Goal: Task Accomplishment & Management: Manage account settings

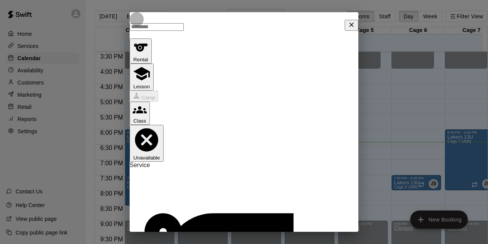
click at [348, 31] on button "Close" at bounding box center [352, 25] width 14 height 11
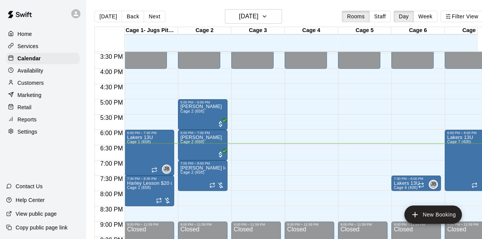
click at [40, 33] on div "Home" at bounding box center [43, 33] width 74 height 11
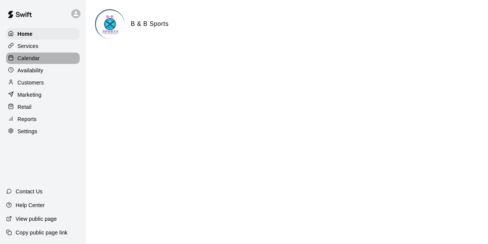
click at [37, 62] on p "Calendar" at bounding box center [29, 59] width 22 height 8
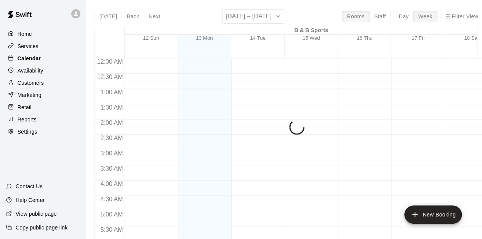
scroll to position [506, 0]
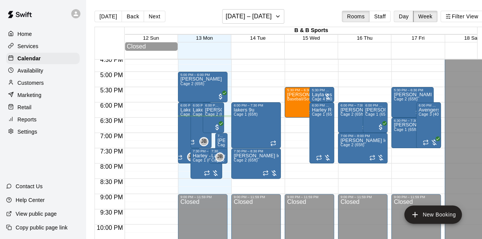
click at [412, 16] on button "Day" at bounding box center [404, 16] width 20 height 11
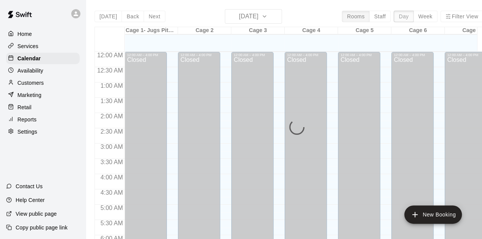
scroll to position [538, 0]
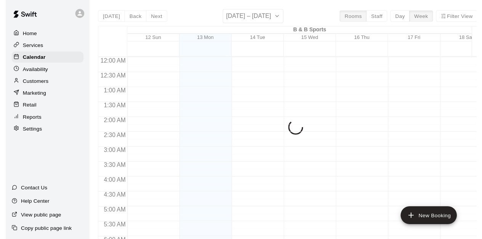
scroll to position [506, 0]
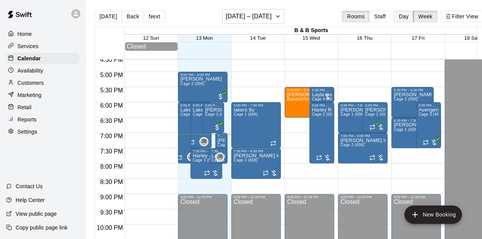
click at [410, 18] on button "Day" at bounding box center [404, 16] width 20 height 11
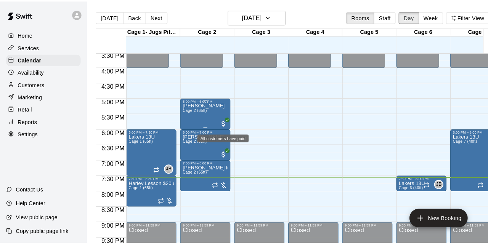
scroll to position [477, 0]
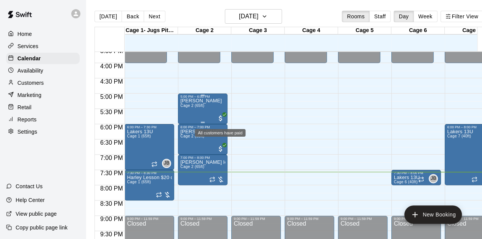
click at [222, 121] on span "All customers have paid" at bounding box center [221, 118] width 8 height 8
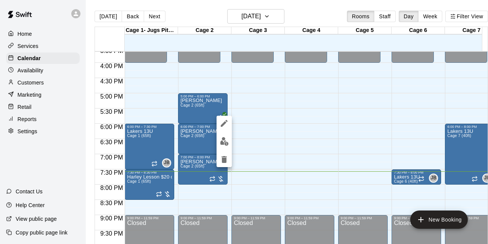
click at [255, 104] on div at bounding box center [244, 122] width 488 height 244
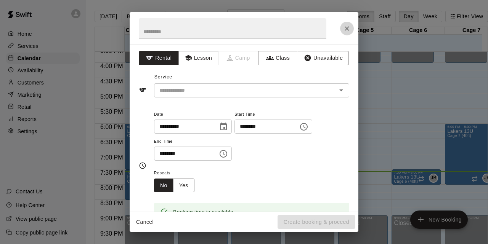
click at [345, 28] on icon "Close" at bounding box center [347, 29] width 8 height 8
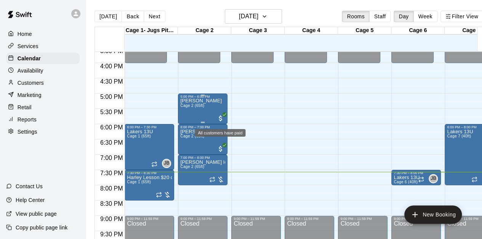
click at [224, 117] on icon "All customers have paid" at bounding box center [224, 114] width 5 height 5
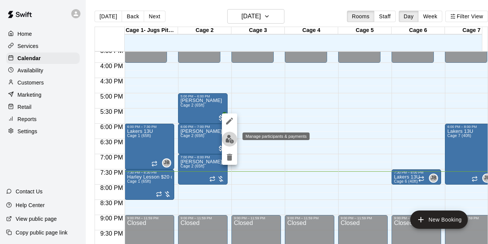
click at [229, 140] on img "edit" at bounding box center [229, 139] width 9 height 9
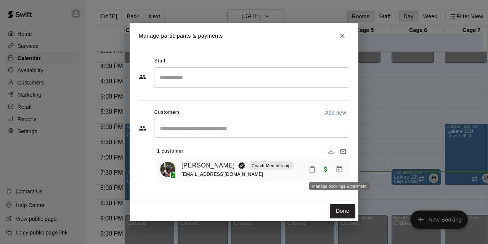
click at [337, 171] on icon "Manage bookings & payment" at bounding box center [340, 169] width 6 height 6
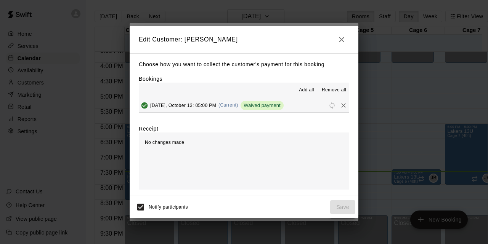
click at [303, 91] on span "Add all" at bounding box center [306, 91] width 15 height 8
click at [340, 106] on icon "Remove" at bounding box center [344, 106] width 8 height 8
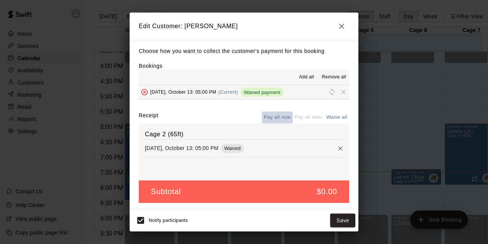
click at [278, 119] on button "Pay all now" at bounding box center [277, 118] width 31 height 12
click at [273, 161] on div "Cage 2 (65ft) Monday, October 13: 05:00 PM Waived" at bounding box center [244, 152] width 210 height 57
click at [340, 28] on icon "button" at bounding box center [341, 26] width 9 height 9
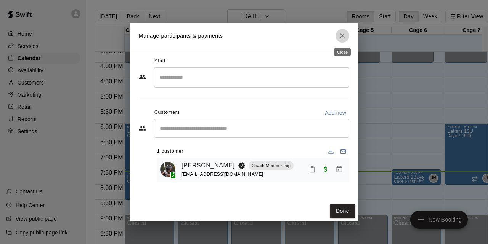
click at [339, 34] on icon "Close" at bounding box center [343, 36] width 8 height 8
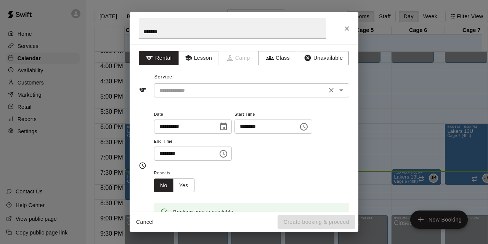
type input "******"
click at [185, 90] on input "text" at bounding box center [240, 91] width 168 height 10
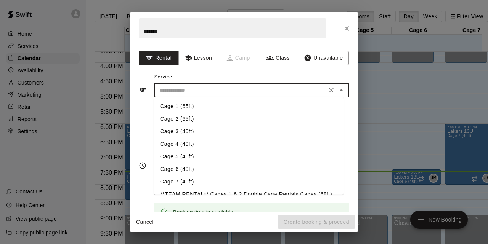
click at [181, 103] on li "Cage 1 (65ft)" at bounding box center [248, 106] width 189 height 13
type input "**********"
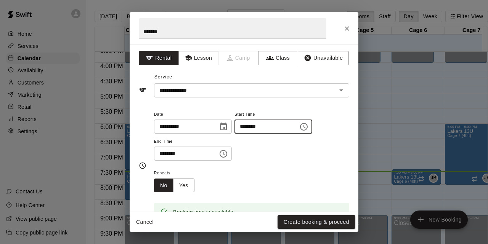
click at [256, 127] on input "********" at bounding box center [263, 127] width 59 height 14
type input "********"
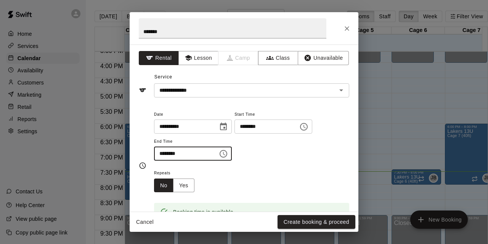
click at [169, 153] on input "********" at bounding box center [183, 154] width 59 height 14
type input "********"
click at [281, 176] on div "Repeats No Yes" at bounding box center [251, 181] width 195 height 24
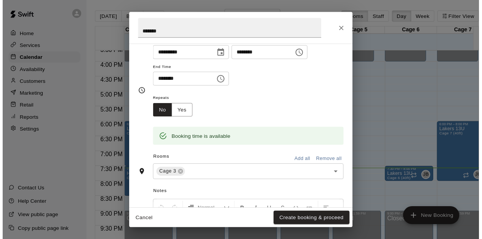
scroll to position [74, 0]
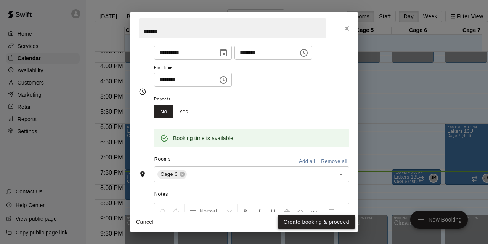
click at [290, 222] on button "Create booking & proceed" at bounding box center [317, 222] width 78 height 14
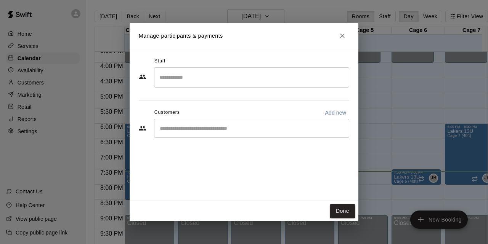
click at [252, 141] on div "Staff ​ Customers Add new ​" at bounding box center [244, 100] width 210 height 90
click at [251, 137] on div "​" at bounding box center [251, 128] width 195 height 19
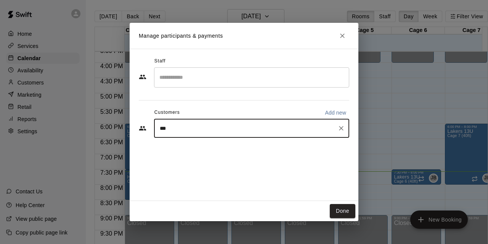
type input "****"
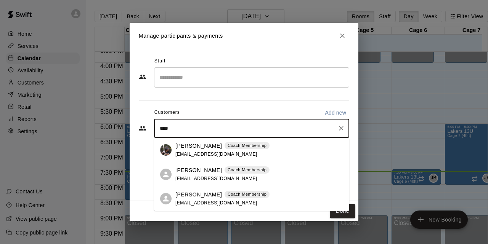
click at [194, 149] on p "Ivan Pena" at bounding box center [198, 146] width 47 height 8
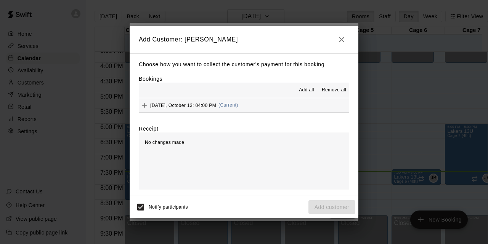
click at [299, 115] on div "Choose how you want to collect the customer's payment for this booking Bookings…" at bounding box center [244, 124] width 229 height 143
click at [299, 113] on div "Choose how you want to collect the customer's payment for this booking Bookings…" at bounding box center [244, 124] width 229 height 143
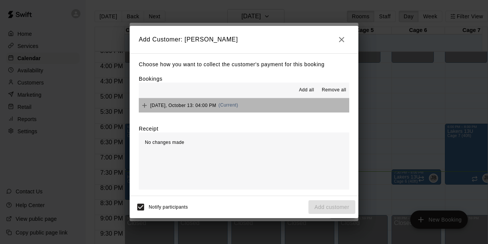
click at [299, 109] on button "Monday, October 13: 04:00 PM (Current)" at bounding box center [244, 105] width 210 height 14
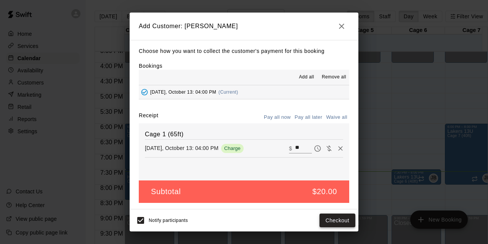
click at [334, 214] on button "Checkout" at bounding box center [338, 221] width 36 height 14
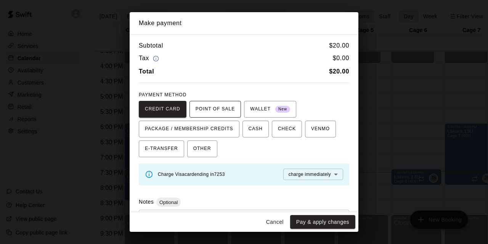
click at [222, 104] on span "POINT OF SALE" at bounding box center [215, 109] width 39 height 12
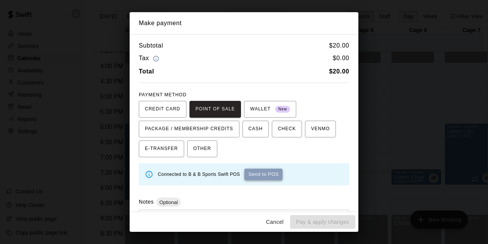
click at [265, 171] on button "Send to POS" at bounding box center [263, 174] width 38 height 11
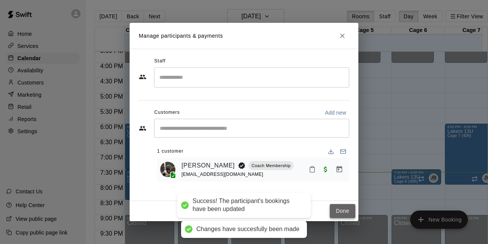
click at [341, 214] on button "Done" at bounding box center [343, 211] width 26 height 14
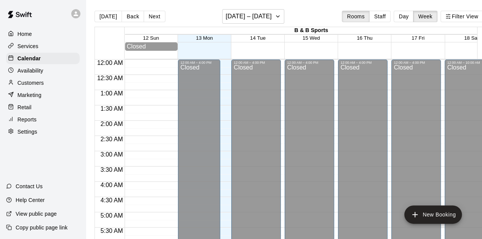
scroll to position [506, 0]
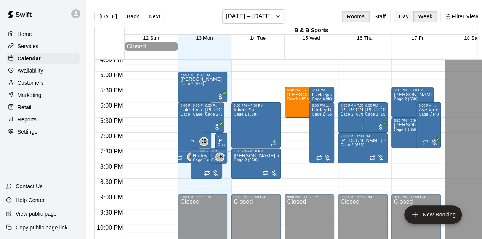
click at [405, 15] on button "Day" at bounding box center [404, 16] width 20 height 11
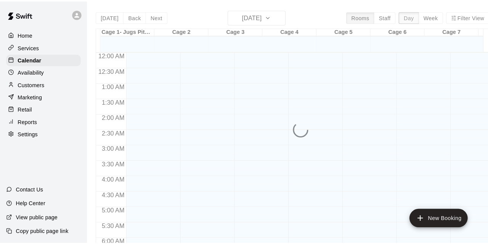
scroll to position [535, 0]
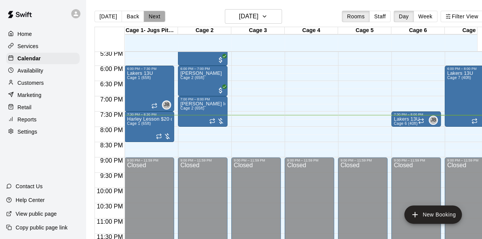
click at [154, 15] on button "Next" at bounding box center [154, 16] width 21 height 11
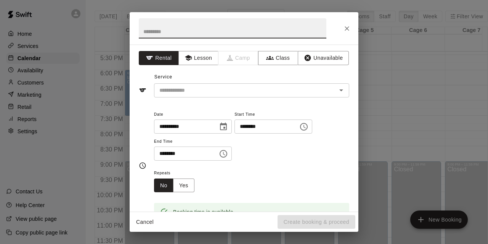
type input "*"
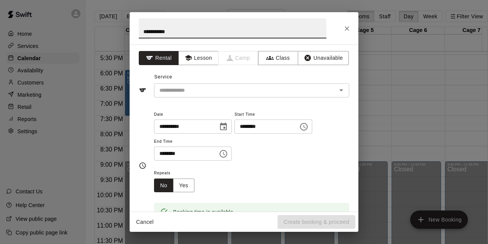
click at [149, 33] on input "**********" at bounding box center [233, 28] width 188 height 20
type input "**********"
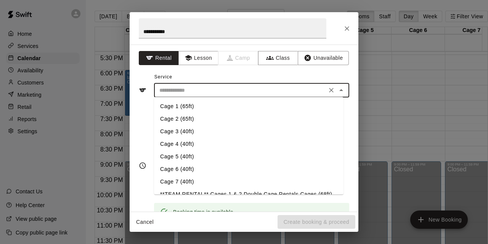
click at [170, 90] on input "text" at bounding box center [240, 91] width 168 height 10
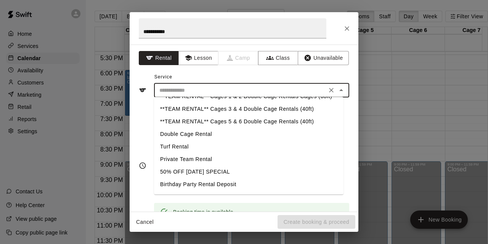
scroll to position [98, 0]
click at [255, 127] on li "**TEAM RENTAL** Cages 5 & 6 Double Cage Rentals (40ft)" at bounding box center [248, 121] width 189 height 13
type input "**********"
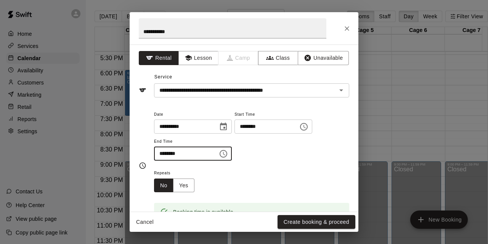
click at [163, 154] on input "********" at bounding box center [183, 154] width 59 height 14
type input "********"
click at [278, 161] on div "**********" at bounding box center [251, 139] width 195 height 59
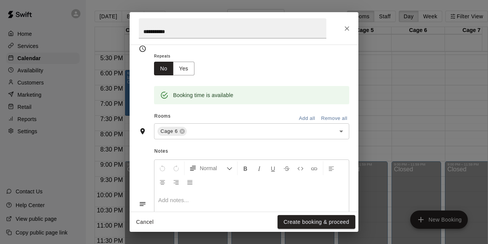
scroll to position [117, 0]
click at [263, 129] on input "text" at bounding box center [256, 132] width 136 height 10
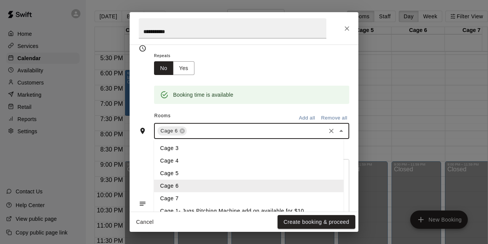
click at [185, 167] on li "Cage 5" at bounding box center [248, 173] width 189 height 13
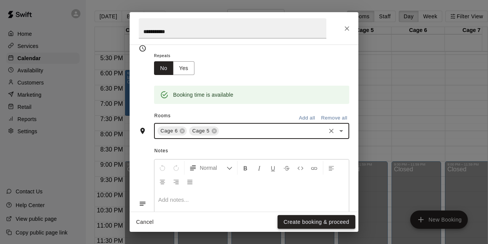
click at [294, 222] on button "Create booking & proceed" at bounding box center [317, 222] width 78 height 14
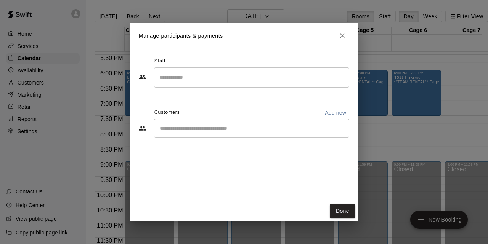
click at [236, 132] on div "​" at bounding box center [251, 128] width 195 height 19
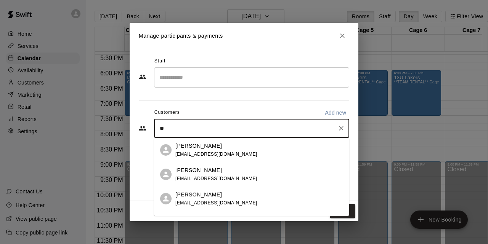
type input "*"
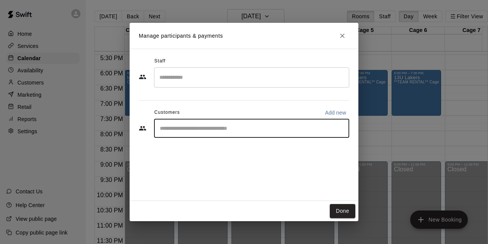
type input "*"
type input "****"
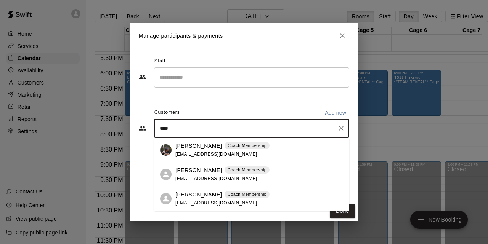
click at [178, 146] on p "Ivan Pena" at bounding box center [198, 146] width 47 height 8
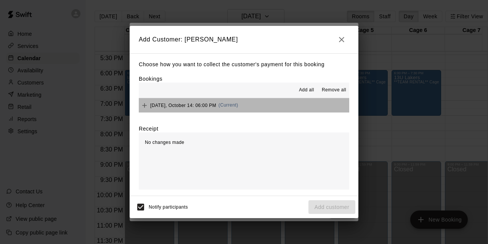
click at [285, 103] on button "Tuesday, October 14: 06:00 PM (Current)" at bounding box center [244, 105] width 210 height 14
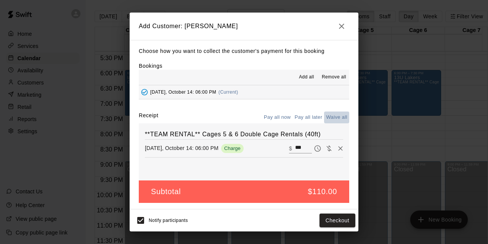
click at [338, 118] on button "Waive all" at bounding box center [336, 118] width 25 height 12
type input "*"
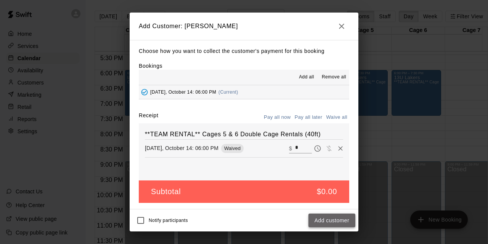
click at [333, 222] on button "Add customer" at bounding box center [331, 221] width 47 height 14
click at [333, 222] on div "Notify participants Add customer" at bounding box center [244, 221] width 223 height 16
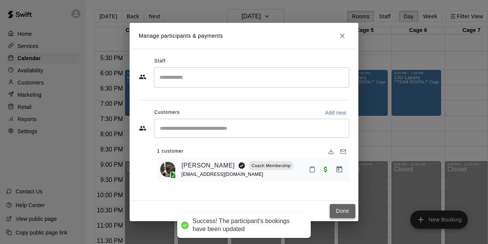
click at [355, 212] on button "Done" at bounding box center [343, 211] width 26 height 14
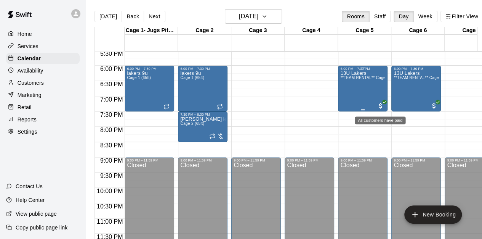
click at [383, 103] on icon "All customers have paid" at bounding box center [384, 102] width 5 height 5
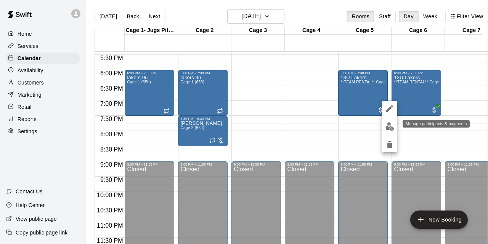
click at [388, 130] on img "edit" at bounding box center [389, 126] width 9 height 9
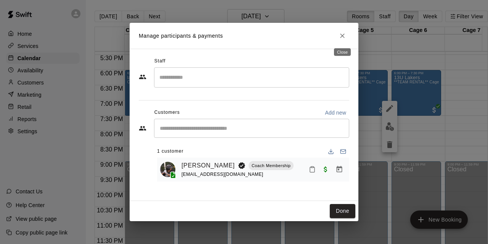
click at [341, 39] on icon "Close" at bounding box center [343, 36] width 8 height 8
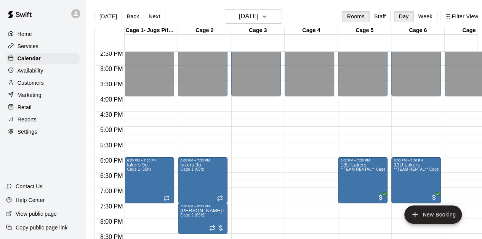
scroll to position [443, 0]
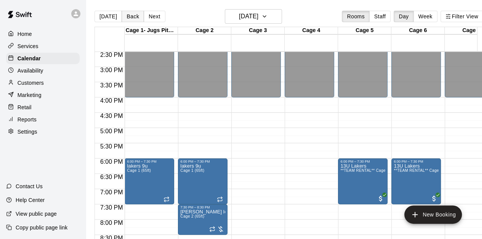
click at [128, 16] on button "Back" at bounding box center [133, 16] width 22 height 11
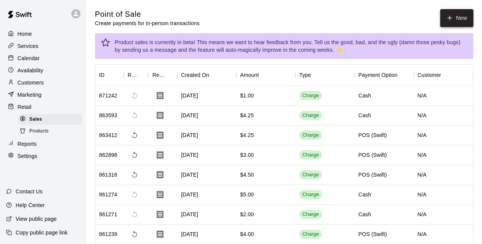
click at [462, 23] on button "New" at bounding box center [456, 18] width 33 height 18
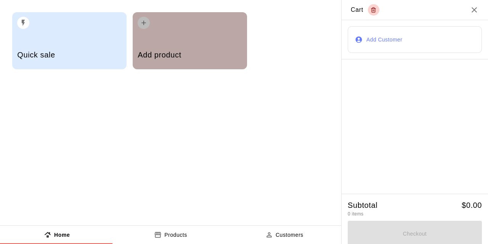
click at [194, 40] on div "Add product" at bounding box center [190, 40] width 114 height 57
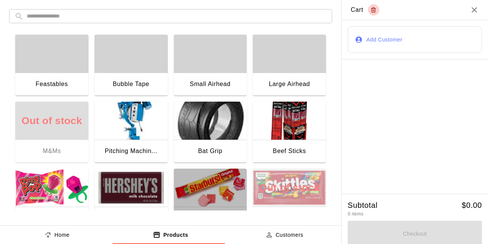
click at [180, 195] on img "button" at bounding box center [210, 188] width 73 height 38
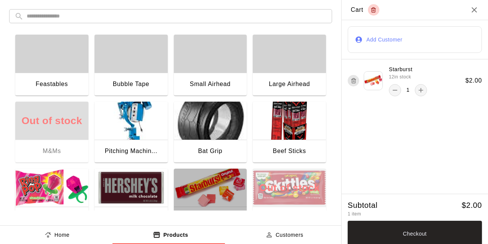
click at [180, 195] on img "button" at bounding box center [210, 188] width 73 height 38
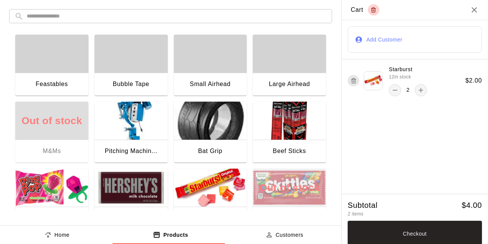
scroll to position [159, 0]
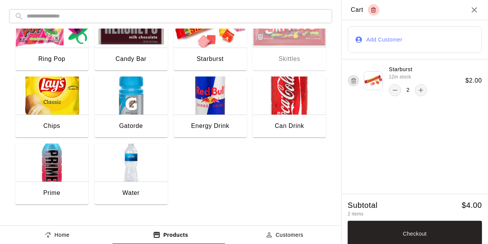
click at [131, 176] on img "button" at bounding box center [131, 163] width 73 height 38
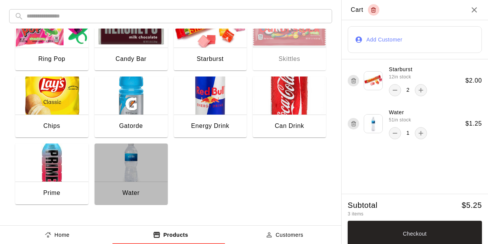
click at [131, 176] on img "button" at bounding box center [131, 163] width 73 height 38
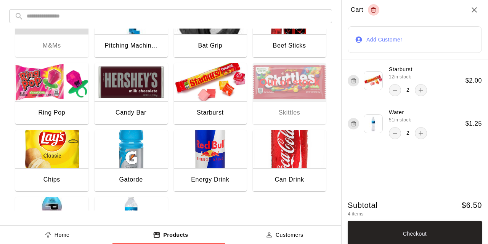
scroll to position [105, 0]
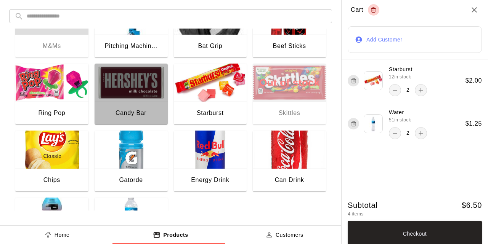
click at [139, 95] on img "button" at bounding box center [131, 83] width 73 height 38
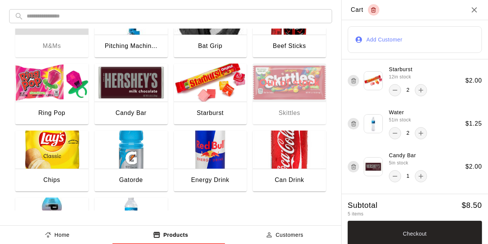
drag, startPoint x: 139, startPoint y: 95, endPoint x: 387, endPoint y: 177, distance: 261.0
click at [389, 177] on button "remove" at bounding box center [395, 176] width 12 height 12
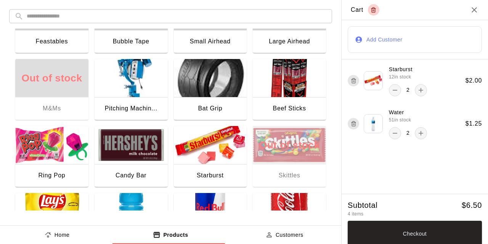
scroll to position [0, 0]
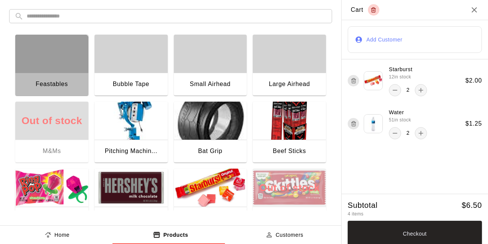
click at [47, 77] on div "Feastables" at bounding box center [51, 85] width 73 height 24
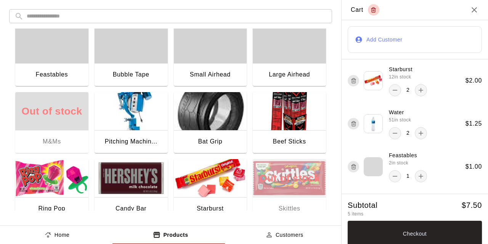
scroll to position [9, 0]
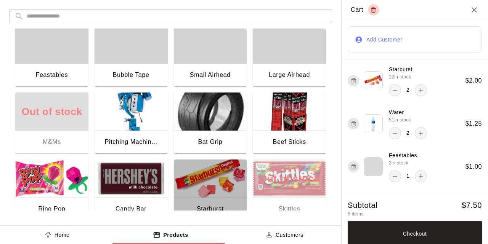
drag, startPoint x: 207, startPoint y: 181, endPoint x: 183, endPoint y: 184, distance: 24.3
click at [183, 184] on img "button" at bounding box center [210, 179] width 73 height 38
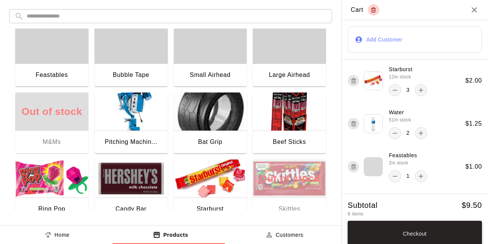
click at [377, 236] on button "Checkout" at bounding box center [415, 234] width 134 height 26
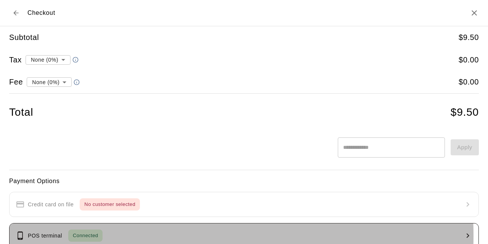
click at [115, 235] on button "POS terminal Connected" at bounding box center [244, 235] width 470 height 25
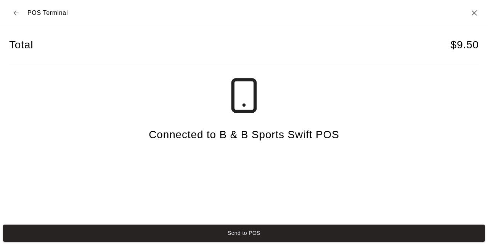
scroll to position [0, 0]
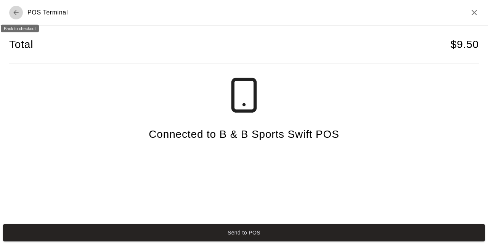
click at [14, 13] on icon "Back to checkout" at bounding box center [16, 13] width 8 height 8
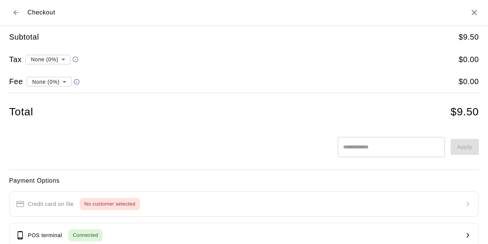
scroll to position [104, 0]
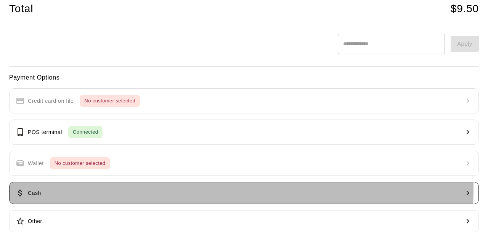
click at [92, 186] on button "Cash" at bounding box center [244, 193] width 470 height 22
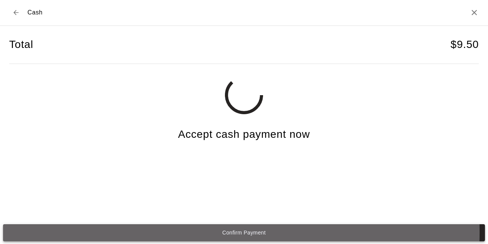
click at [162, 233] on button "Confirm Payment" at bounding box center [244, 233] width 482 height 17
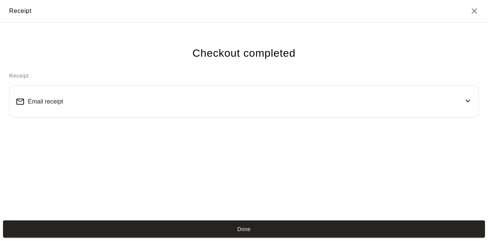
scroll to position [0, 0]
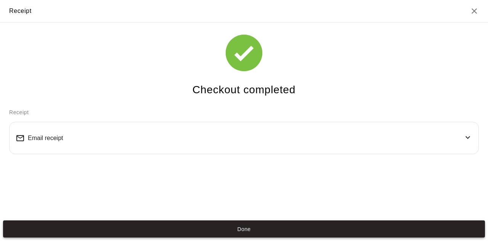
click at [163, 234] on button "Done" at bounding box center [244, 229] width 482 height 17
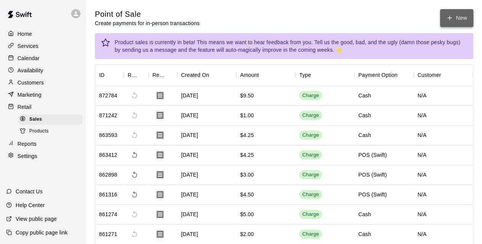
click at [460, 14] on button "New" at bounding box center [456, 18] width 33 height 18
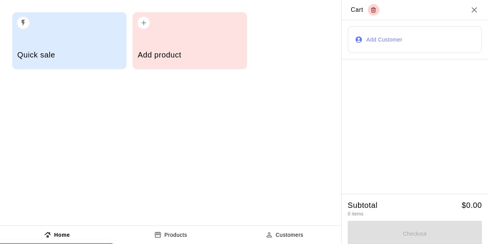
click at [218, 42] on div "Add product" at bounding box center [190, 55] width 104 height 27
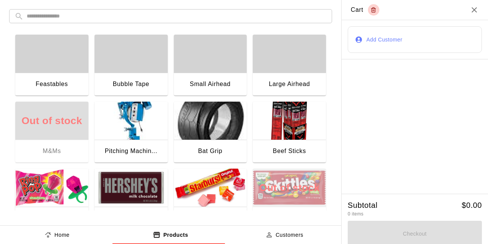
scroll to position [159, 0]
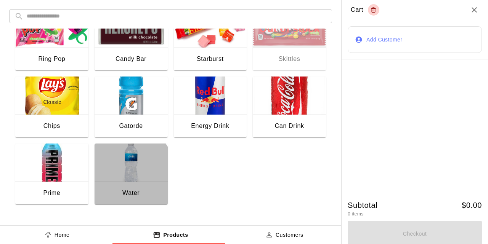
click at [116, 177] on img "button" at bounding box center [131, 163] width 73 height 38
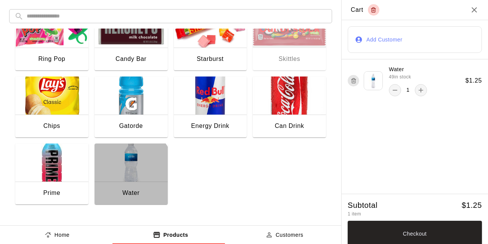
click at [116, 177] on img "button" at bounding box center [131, 163] width 73 height 38
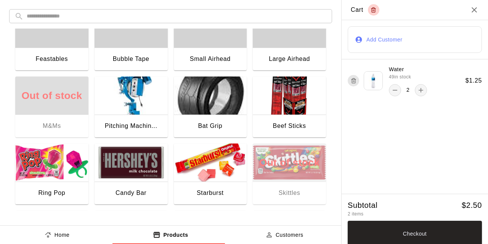
scroll to position [0, 0]
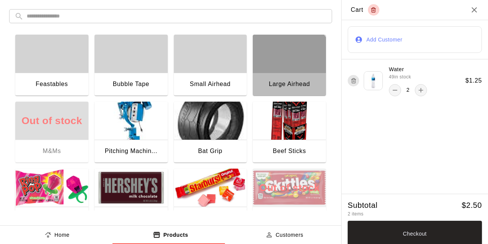
click at [256, 82] on div "Large Airhead" at bounding box center [289, 85] width 73 height 24
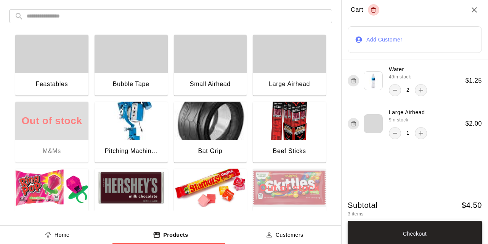
click at [401, 233] on button "Checkout" at bounding box center [415, 234] width 134 height 26
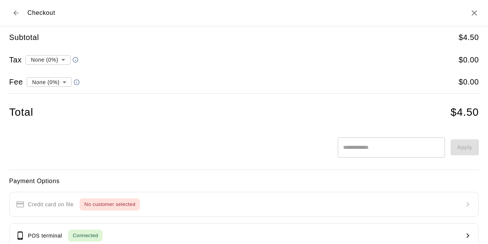
scroll to position [104, 0]
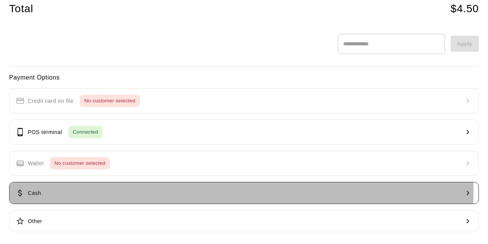
click at [133, 190] on button "Cash" at bounding box center [244, 193] width 470 height 22
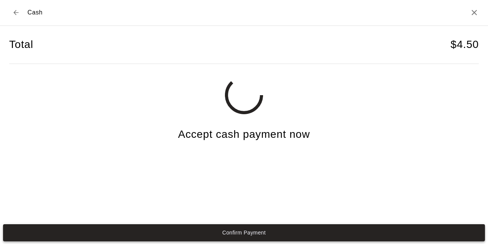
click at [149, 230] on button "Confirm Payment" at bounding box center [244, 233] width 482 height 17
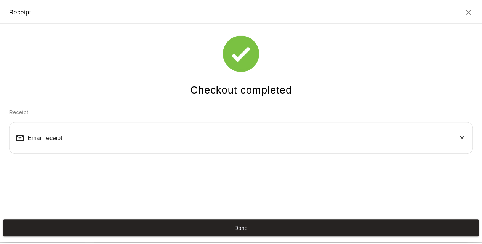
scroll to position [0, 0]
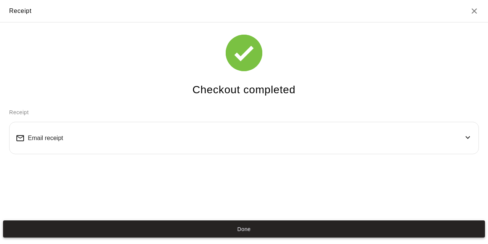
click at [155, 233] on button "Done" at bounding box center [244, 229] width 482 height 17
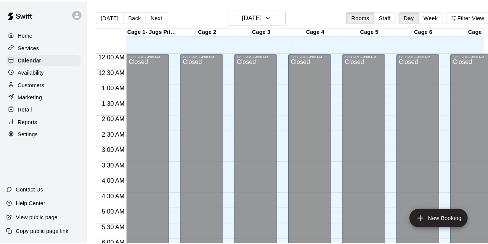
scroll to position [477, 0]
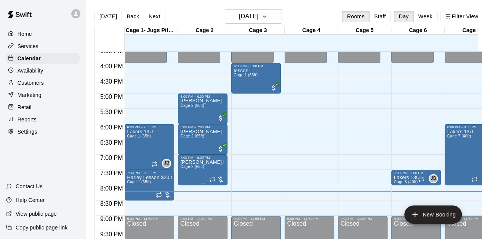
click at [220, 181] on div at bounding box center [216, 179] width 15 height 8
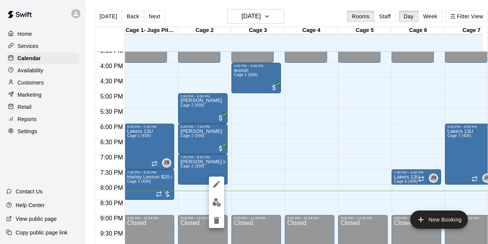
click at [217, 202] on img "edit" at bounding box center [216, 202] width 9 height 9
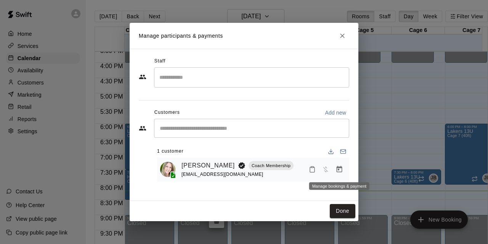
click at [341, 169] on icon "Manage bookings & payment" at bounding box center [340, 169] width 6 height 6
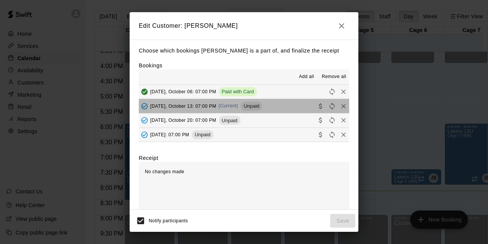
click at [287, 106] on button "[DATE], October 13: 07:00 PM (Current) Unpaid" at bounding box center [244, 106] width 210 height 14
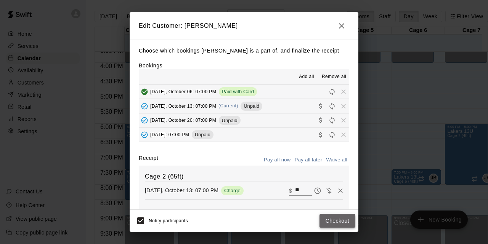
click at [343, 222] on button "Checkout" at bounding box center [338, 221] width 36 height 14
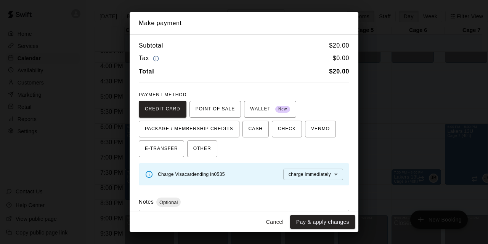
drag, startPoint x: 323, startPoint y: 217, endPoint x: 300, endPoint y: 225, distance: 25.2
click at [300, 225] on button "Pay & apply changes" at bounding box center [322, 222] width 65 height 14
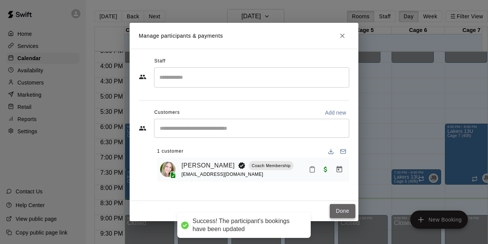
click at [343, 210] on button "Done" at bounding box center [343, 211] width 26 height 14
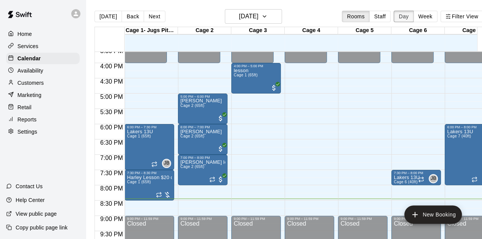
click at [409, 19] on button "Day" at bounding box center [404, 16] width 20 height 11
click at [154, 18] on button "Next" at bounding box center [154, 16] width 21 height 11
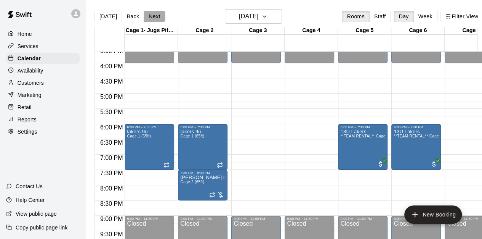
click at [153, 16] on button "Next" at bounding box center [154, 16] width 21 height 11
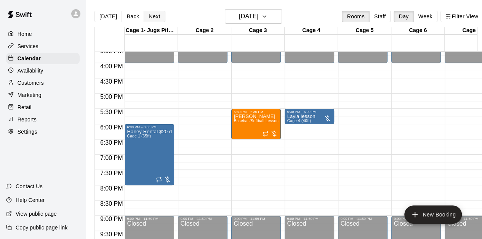
click at [153, 16] on button "Next" at bounding box center [154, 16] width 21 height 11
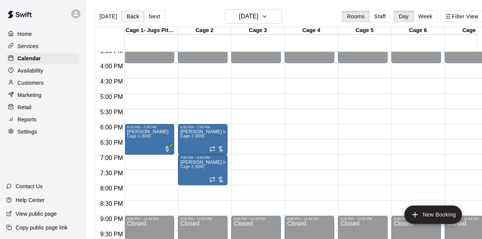
click at [130, 14] on button "Back" at bounding box center [133, 16] width 22 height 11
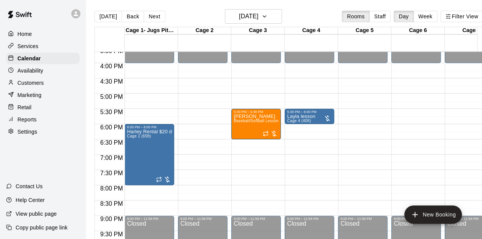
drag, startPoint x: 130, startPoint y: 14, endPoint x: 198, endPoint y: 4, distance: 69.1
click at [198, 4] on main "[DATE] Back [DATE][DATE] Rooms Staff Day Week Filter View Cage 1- Jugs Pitching…" at bounding box center [289, 125] width 406 height 251
click at [108, 15] on button "[DATE]" at bounding box center [108, 16] width 27 height 11
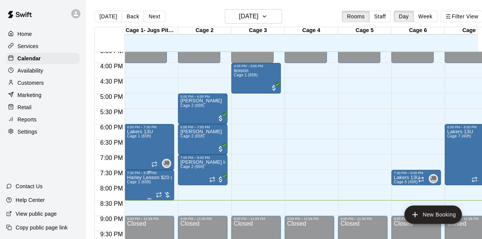
click at [168, 196] on div at bounding box center [163, 195] width 15 height 8
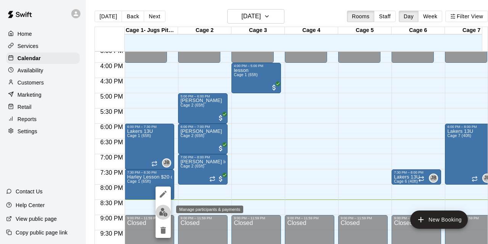
click at [164, 215] on img "edit" at bounding box center [163, 212] width 9 height 9
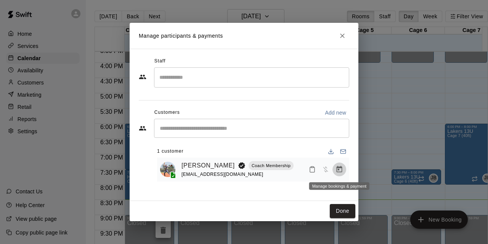
click at [342, 170] on icon "Manage bookings & payment" at bounding box center [340, 170] width 8 height 8
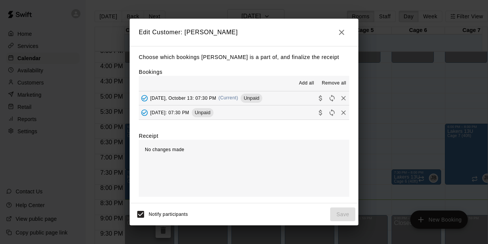
click at [296, 96] on button "[DATE], October 13: 07:30 PM (Current) Unpaid" at bounding box center [244, 99] width 210 height 14
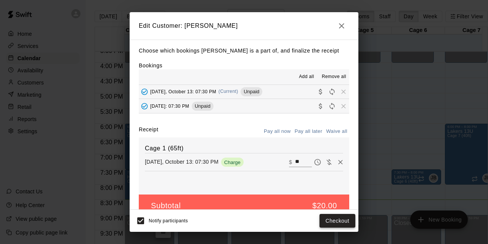
click at [347, 224] on button "Checkout" at bounding box center [338, 221] width 36 height 14
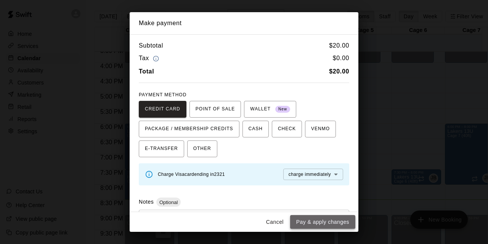
click at [332, 217] on button "Pay & apply changes" at bounding box center [322, 222] width 65 height 14
